Goal: Task Accomplishment & Management: Manage account settings

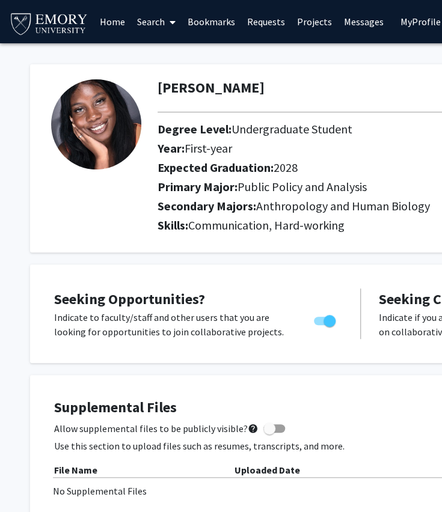
click at [307, 22] on link "Projects" at bounding box center [313, 22] width 47 height 42
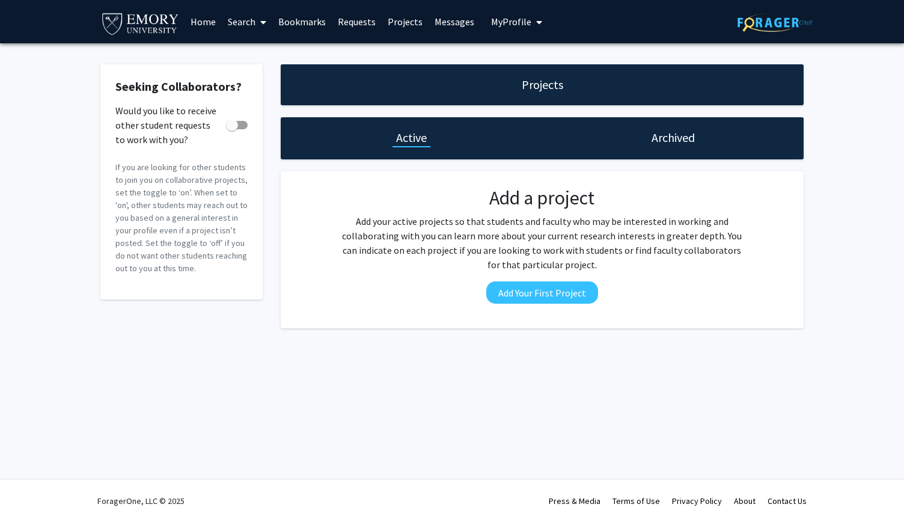
click at [262, 28] on span at bounding box center [260, 22] width 11 height 42
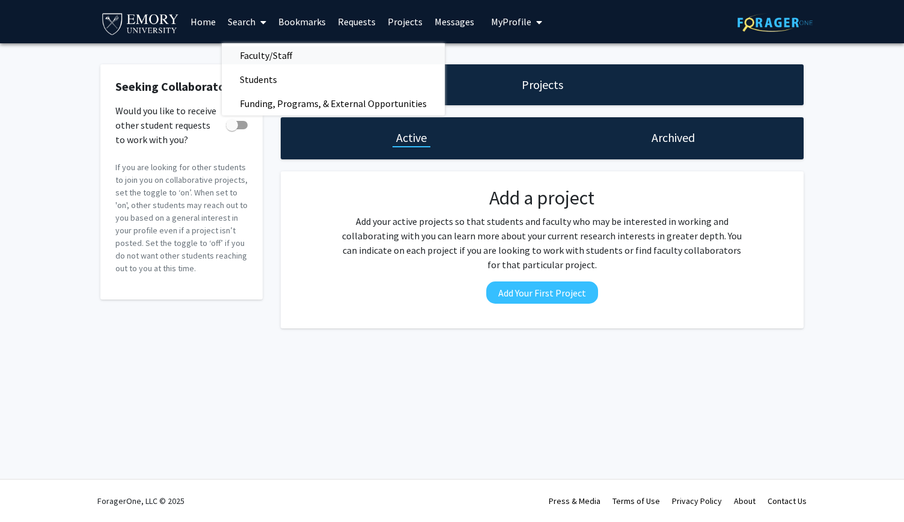
click at [268, 54] on span "Faculty/Staff" at bounding box center [266, 55] width 88 height 24
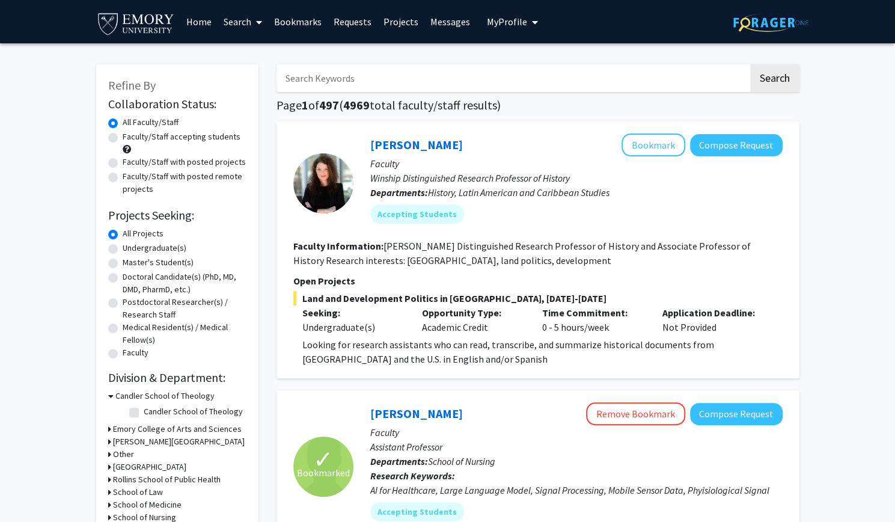
click at [116, 254] on div "Undergraduate(s)" at bounding box center [177, 249] width 138 height 14
click at [123, 249] on label "Undergraduate(s)" at bounding box center [155, 248] width 64 height 13
click at [123, 249] on input "Undergraduate(s)" at bounding box center [127, 246] width 8 height 8
radio input "true"
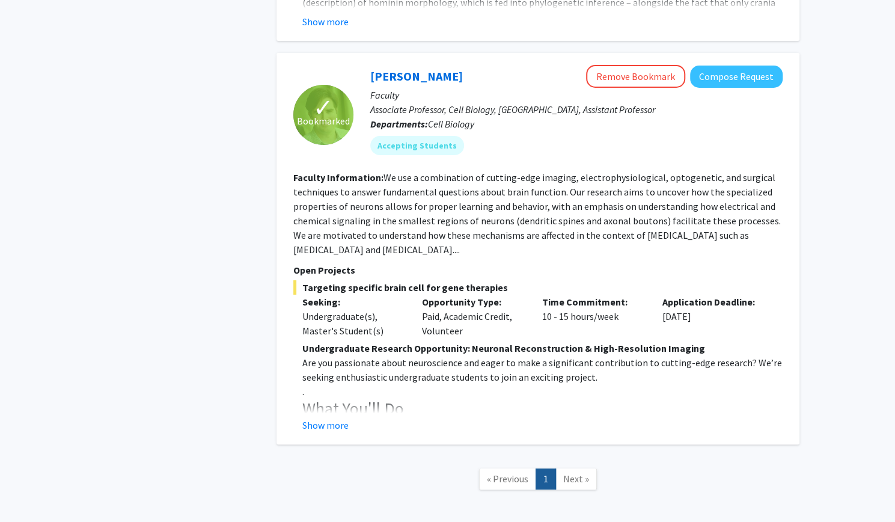
scroll to position [2615, 0]
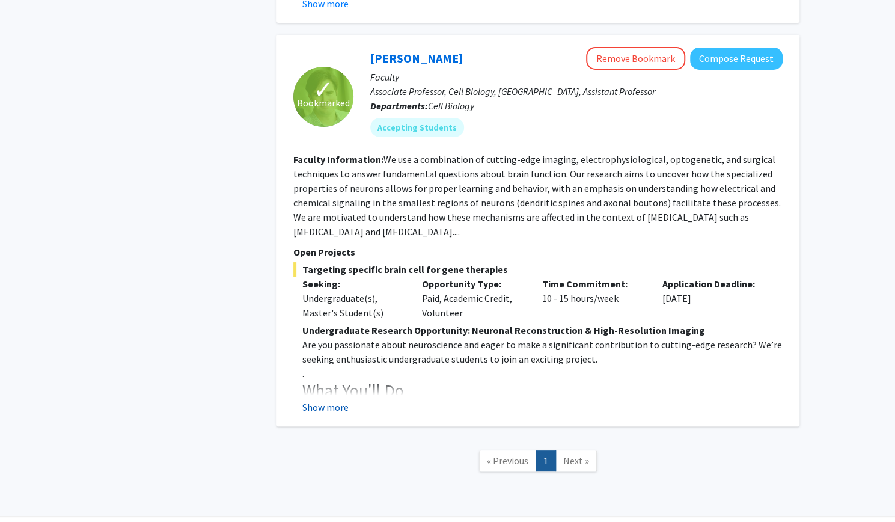
click at [337, 400] on button "Show more" at bounding box center [325, 407] width 46 height 14
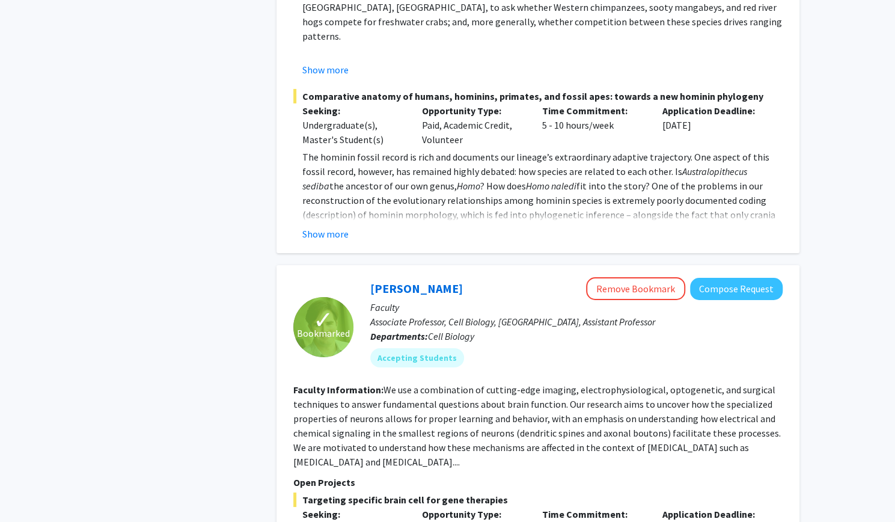
scroll to position [2396, 0]
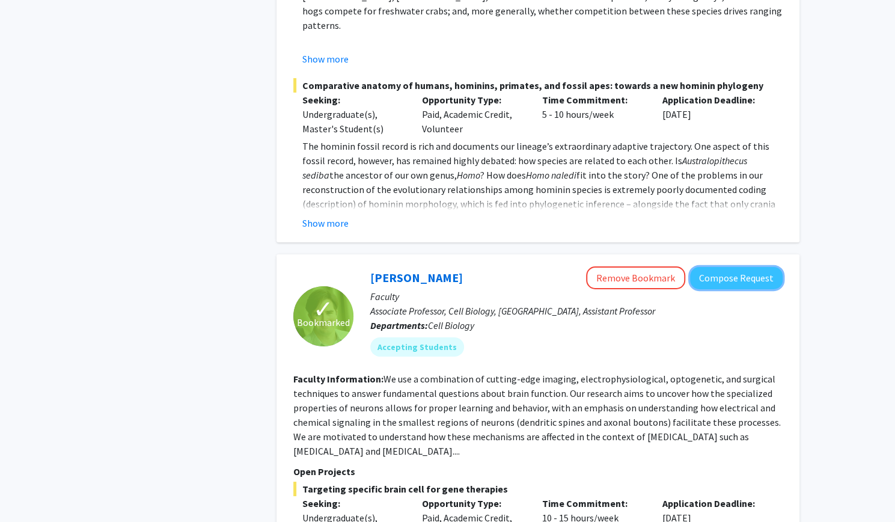
drag, startPoint x: 739, startPoint y: 254, endPoint x: 757, endPoint y: 247, distance: 19.4
click at [450, 267] on button "Compose Request" at bounding box center [736, 278] width 93 height 22
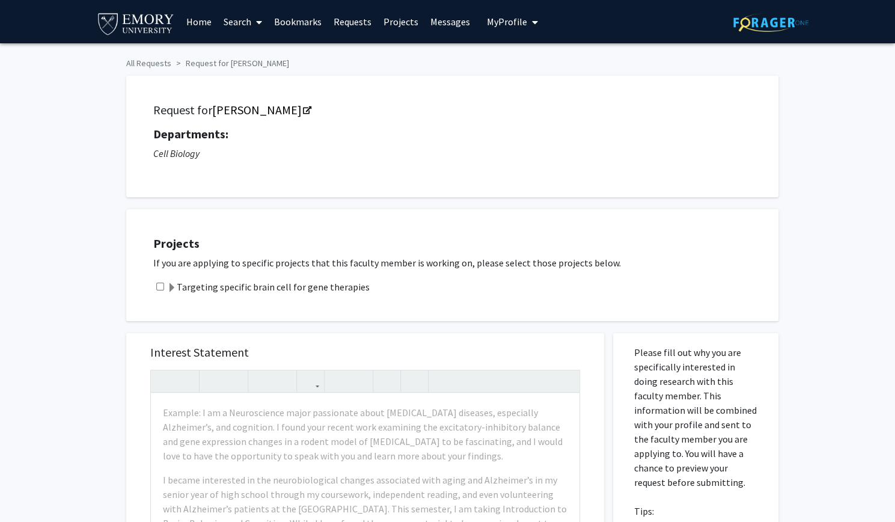
click at [450, 23] on span "My Profile" at bounding box center [507, 22] width 40 height 12
click at [450, 62] on span "[PERSON_NAME]" at bounding box center [561, 55] width 73 height 13
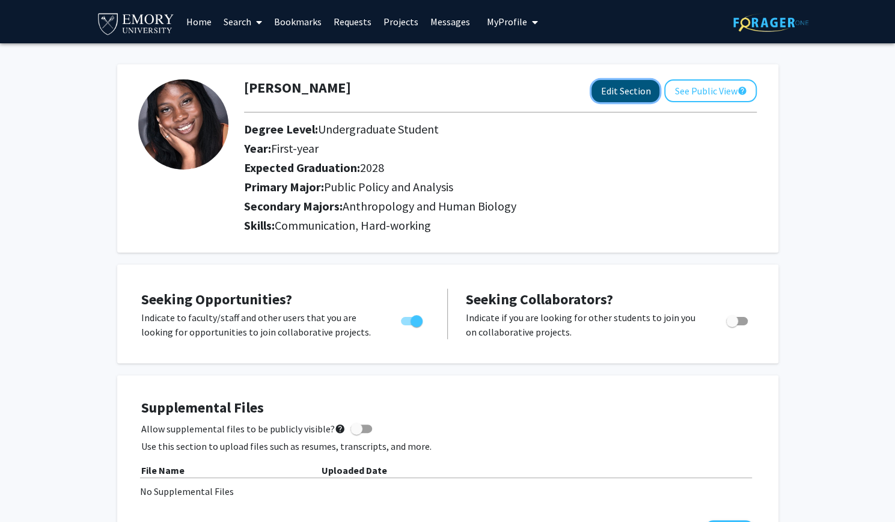
click at [450, 100] on button "Edit Section" at bounding box center [626, 91] width 68 height 22
select select "first-year"
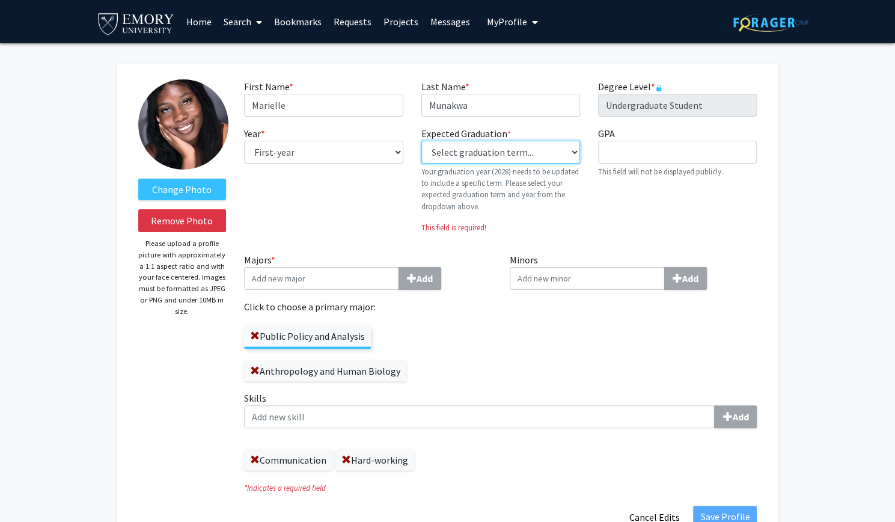
click at [450, 154] on select "Select graduation term... Previous: 2028 (Please select a specific term) Spring…" at bounding box center [500, 152] width 159 height 23
select select "42: spring_2028"
click at [421, 141] on select "Select graduation term... Previous: 2028 (Please select a specific term) Spring…" at bounding box center [500, 152] width 159 height 23
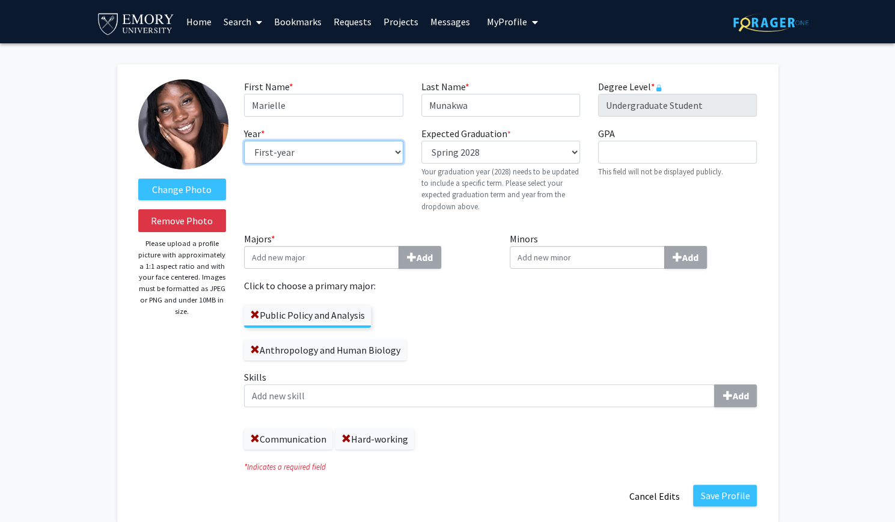
click at [376, 157] on select "--- First-year Sophomore Junior Senior Postbaccalaureate Certificate" at bounding box center [323, 152] width 159 height 23
select select "sophomore"
click at [244, 141] on select "--- First-year Sophomore Junior Senior Postbaccalaureate Certificate" at bounding box center [323, 152] width 159 height 23
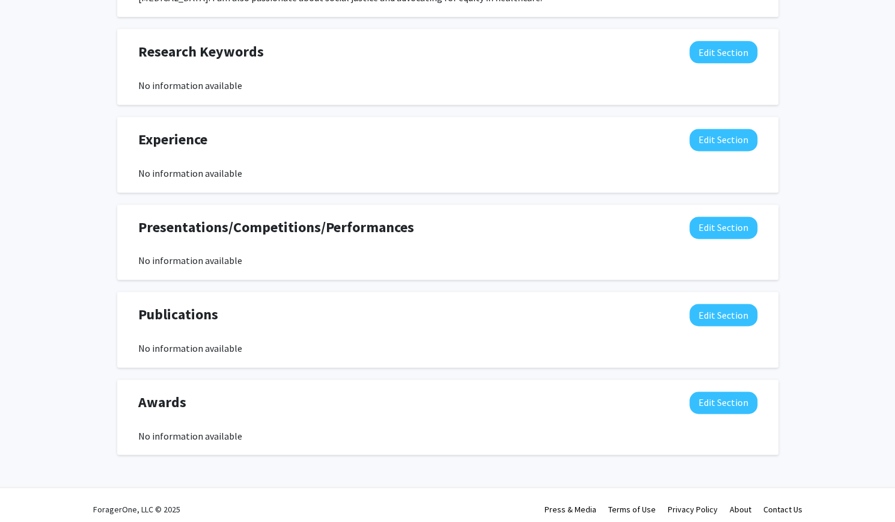
scroll to position [928, 0]
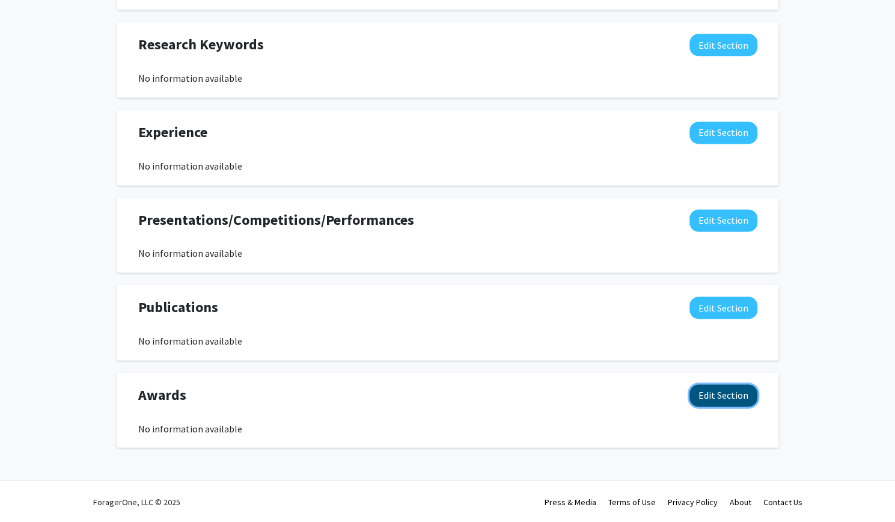
click at [450, 405] on button "Edit Section" at bounding box center [724, 395] width 68 height 22
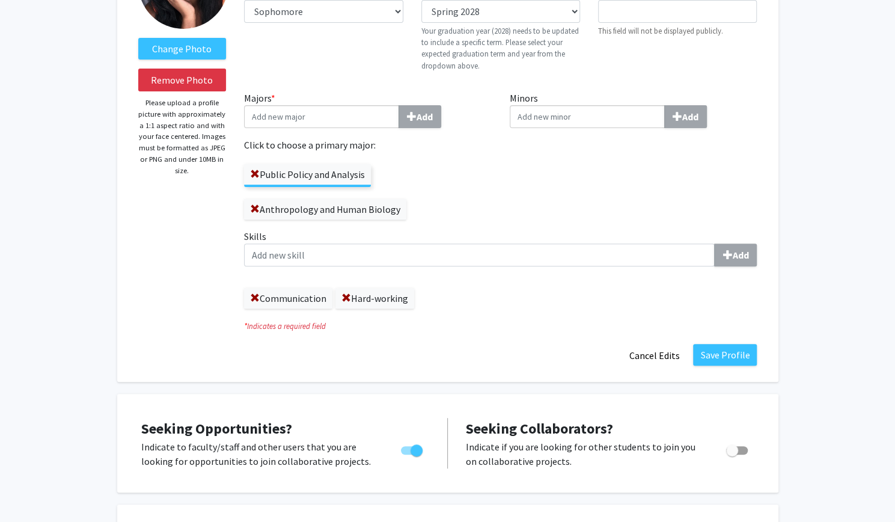
scroll to position [162, 0]
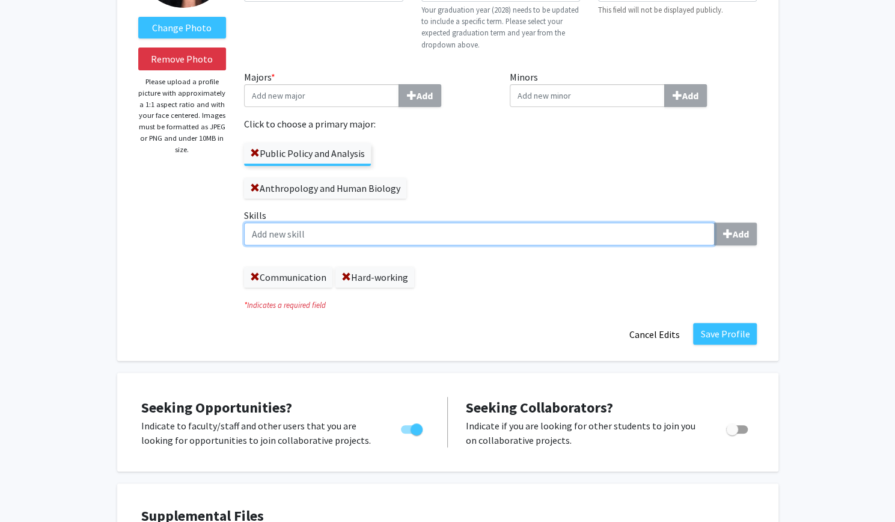
click at [284, 242] on input "Skills Add" at bounding box center [479, 233] width 471 height 23
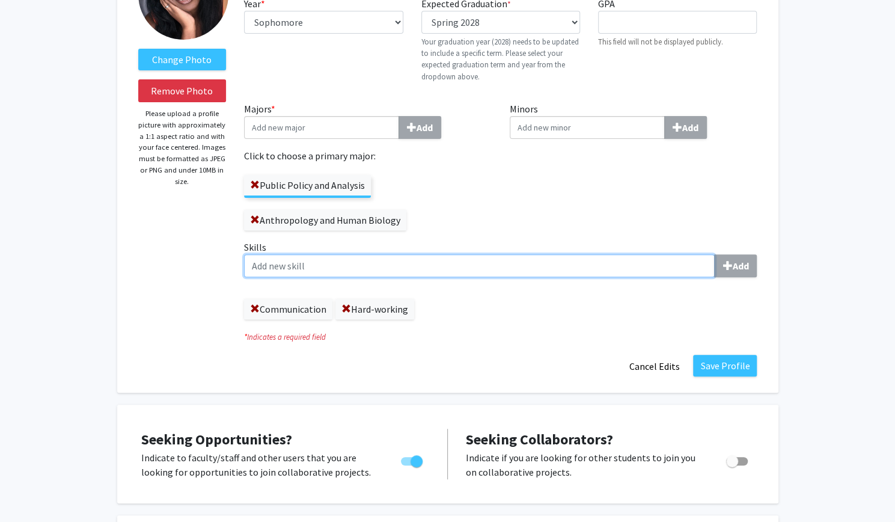
scroll to position [130, 0]
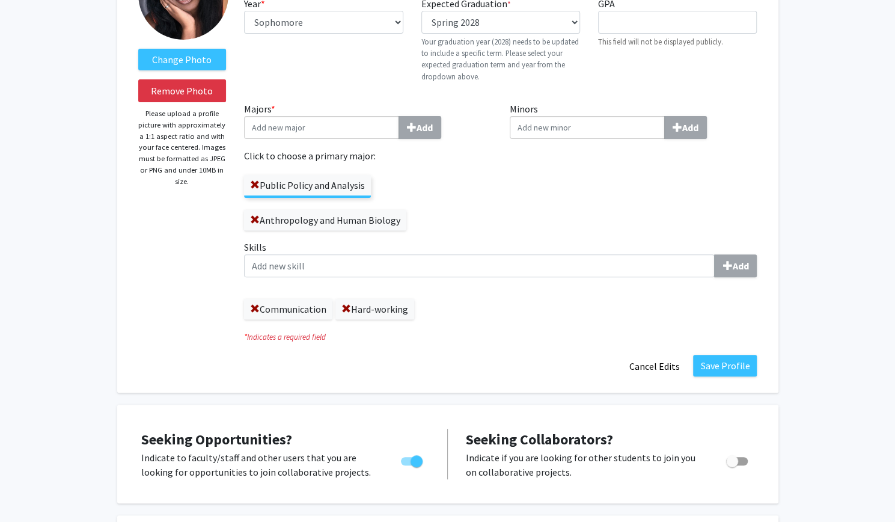
click at [332, 221] on label "Anthropology and Human Biology" at bounding box center [325, 220] width 162 height 20
click at [0, 0] on input "Anthropology and Human Biology" at bounding box center [0, 0] width 0 height 0
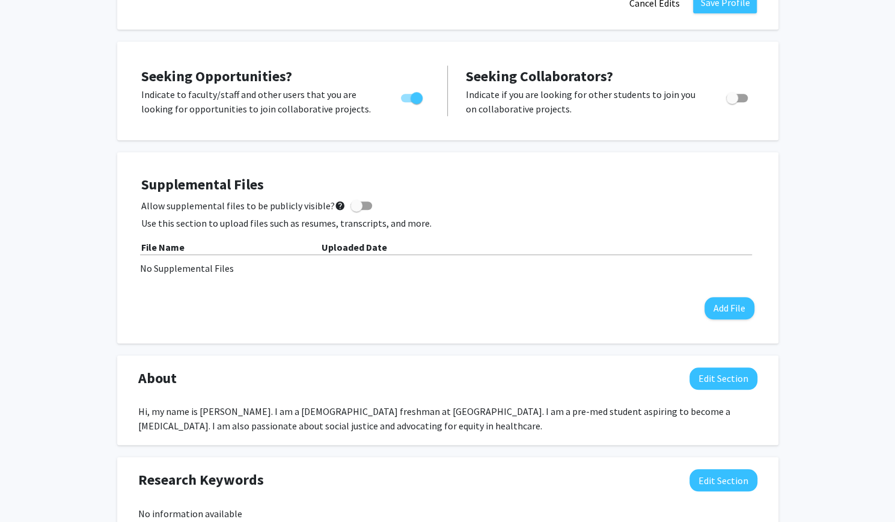
scroll to position [0, 0]
